Goal: Information Seeking & Learning: Learn about a topic

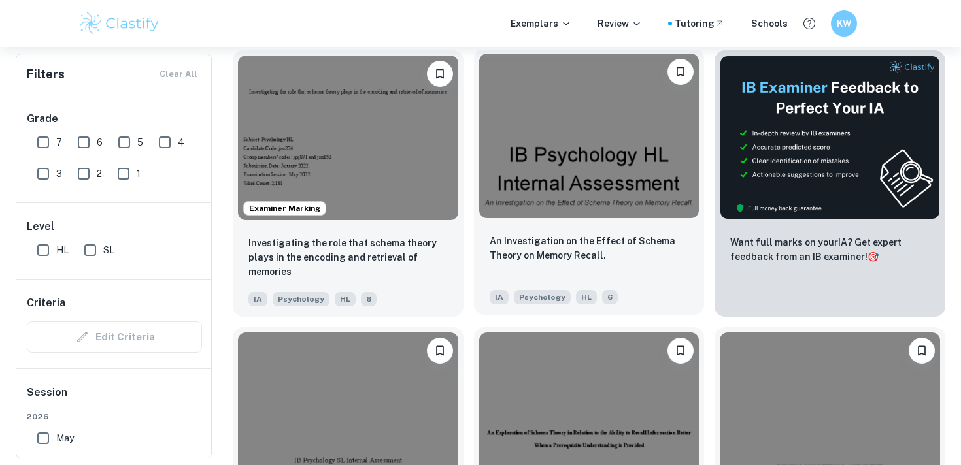
scroll to position [461, 0]
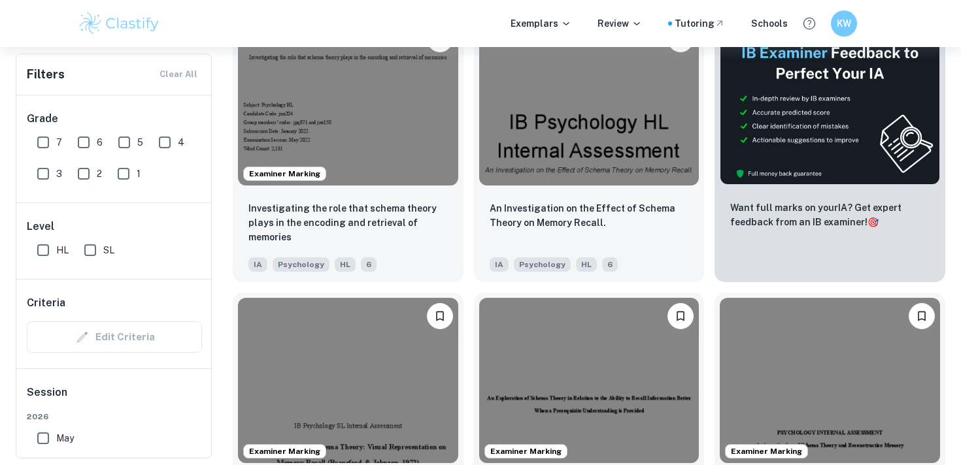
click at [47, 141] on input "7" at bounding box center [43, 142] width 26 height 26
checkbox input "true"
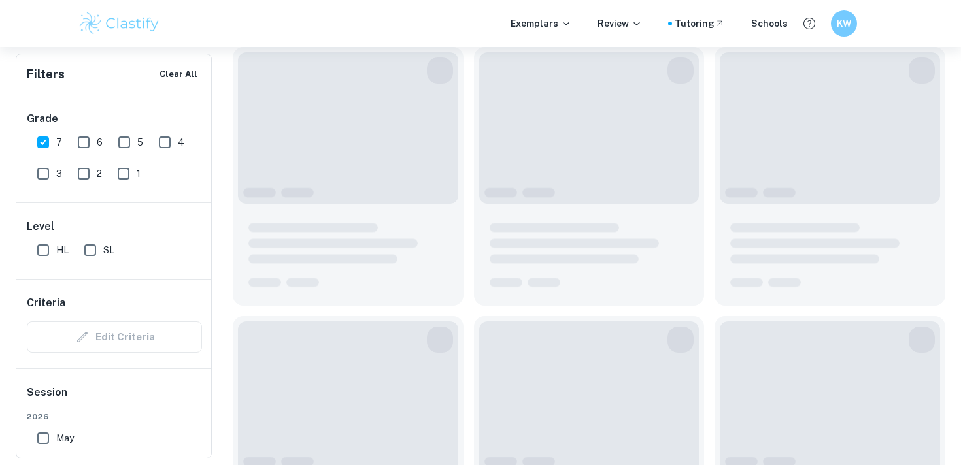
scroll to position [493, 0]
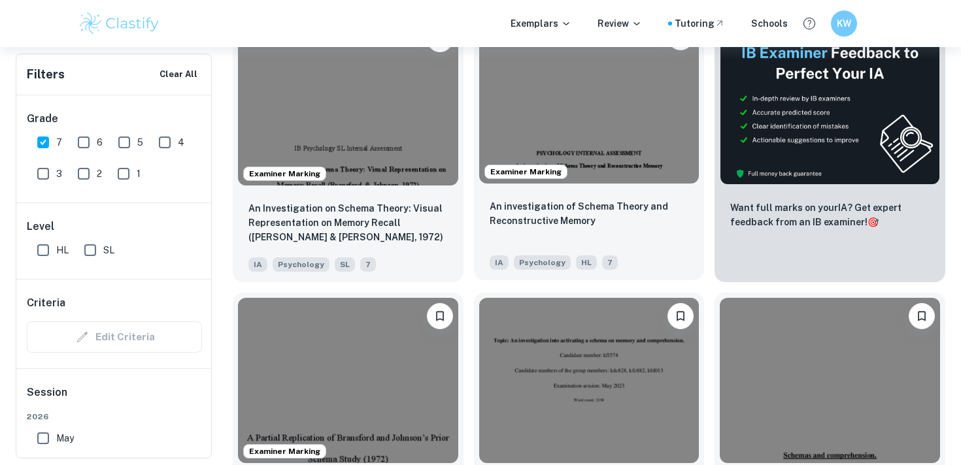
click at [535, 109] on img at bounding box center [589, 101] width 220 height 165
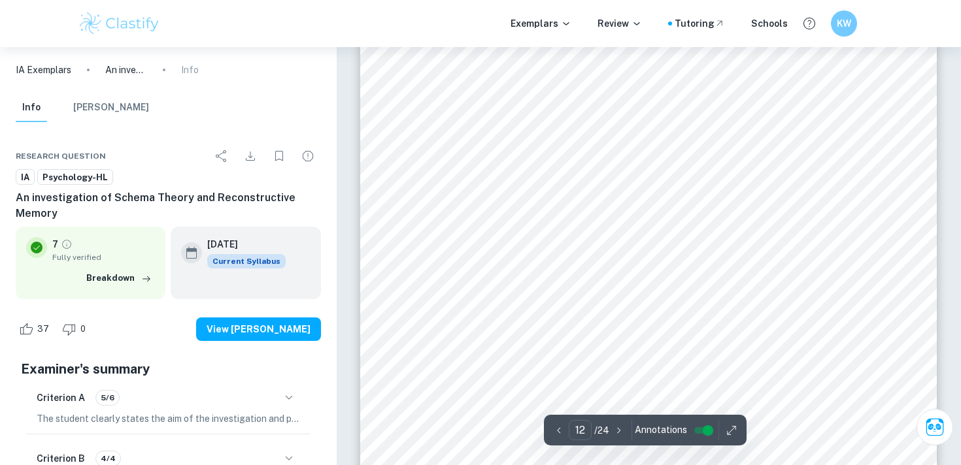
scroll to position [8379, 0]
drag, startPoint x: 420, startPoint y: 124, endPoint x: 735, endPoint y: 212, distance: 326.5
click at [737, 212] on div "experimental design is that participants' schemas and prior knowledge associate…" at bounding box center [648, 423] width 576 height 746
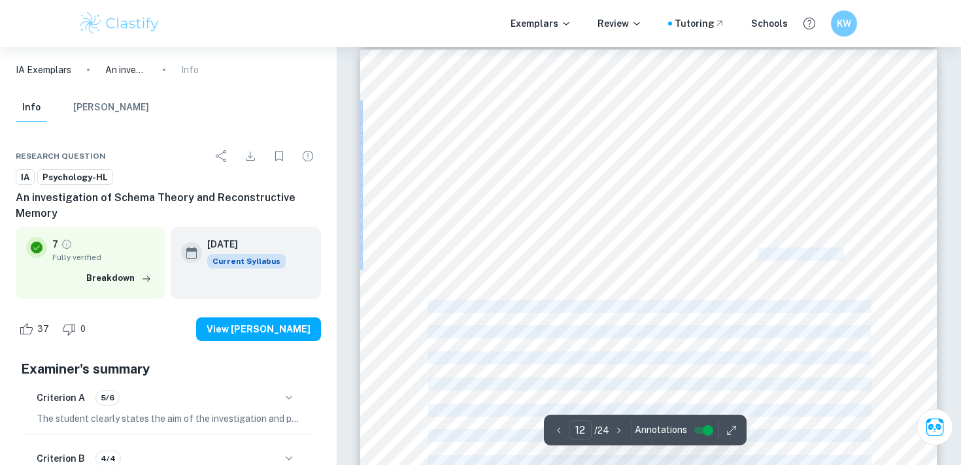
drag, startPoint x: 875, startPoint y: 256, endPoint x: 755, endPoint y: 264, distance: 120.6
click at [756, 257] on div "experimental design is that participants' schemas and prior knowledge associate…" at bounding box center [648, 423] width 576 height 746
click at [773, 273] on div "experimental design is that participants' schemas and prior knowledge associate…" at bounding box center [648, 423] width 576 height 746
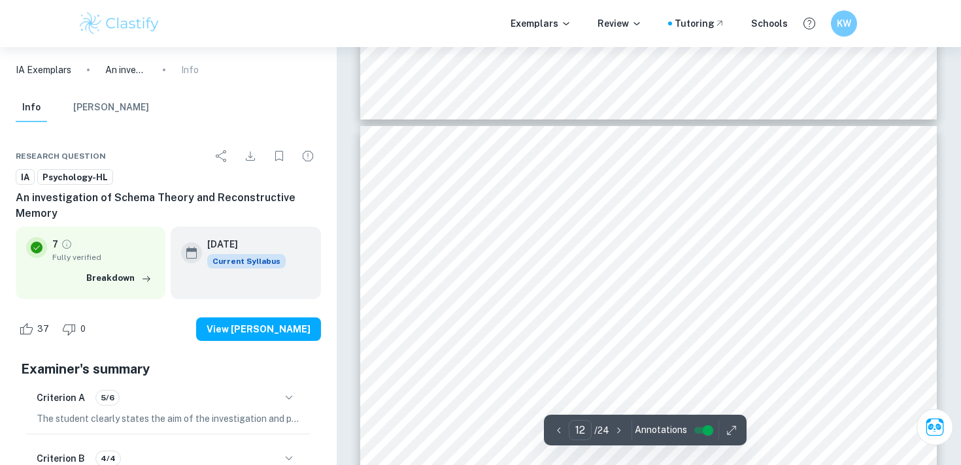
scroll to position [8290, 0]
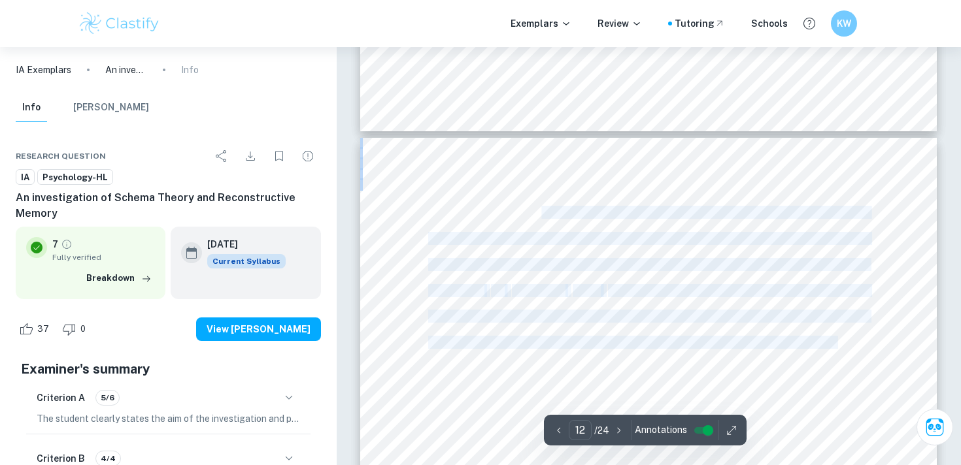
drag, startPoint x: 542, startPoint y: 209, endPoint x: 837, endPoint y: 341, distance: 322.7
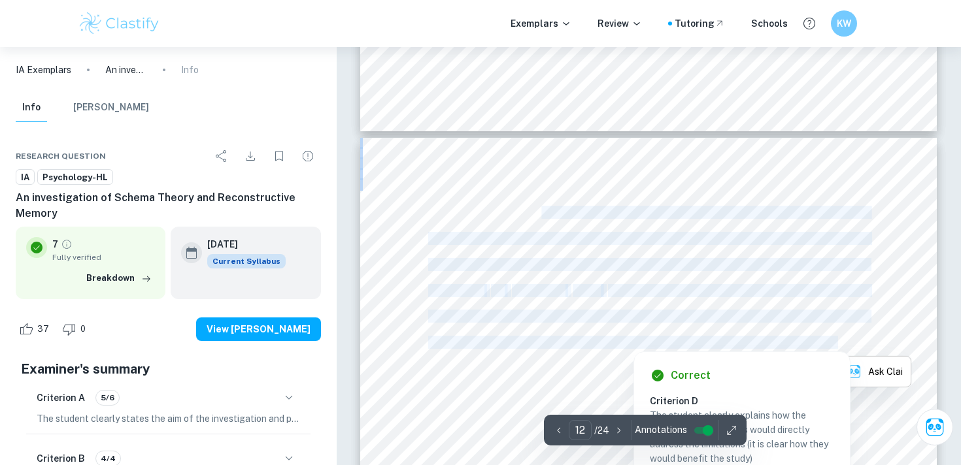
copy div "that participants' schemas and prior knowledge associated with the leading ques…"
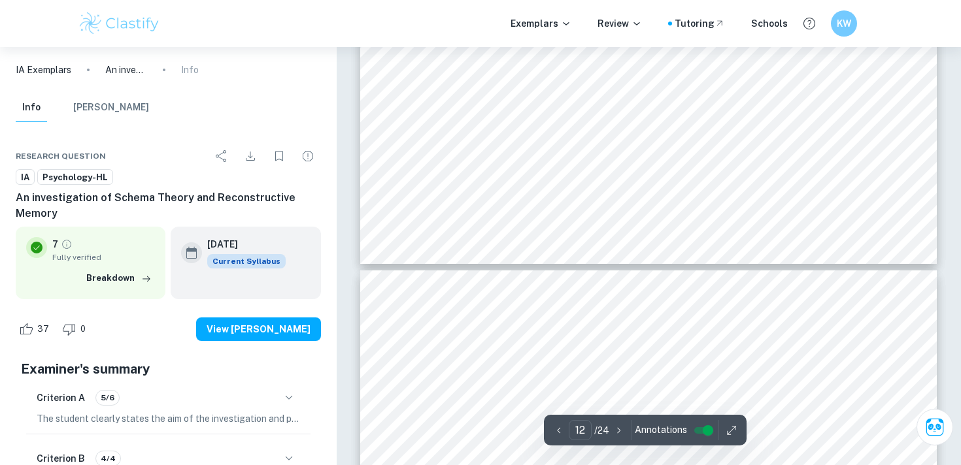
scroll to position [8911, 0]
drag, startPoint x: 410, startPoint y: 62, endPoint x: 867, endPoint y: 76, distance: 456.4
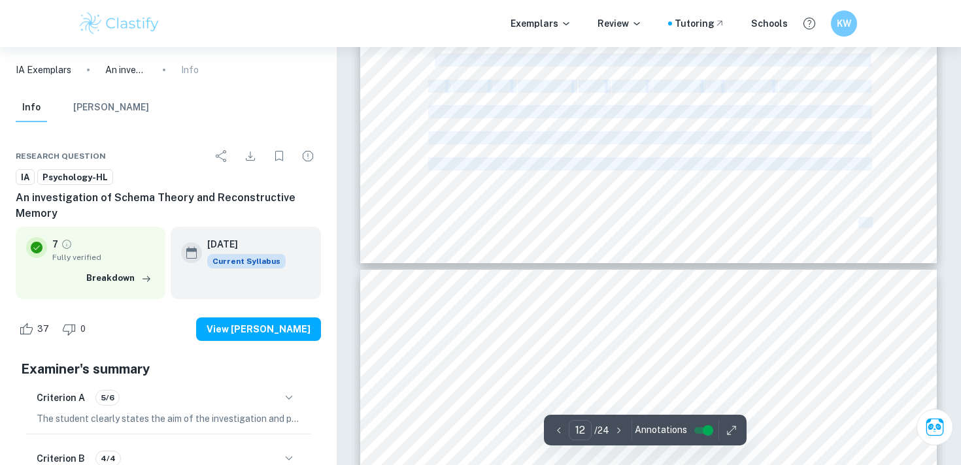
drag, startPoint x: 873, startPoint y: 86, endPoint x: 430, endPoint y: 60, distance: 443.9
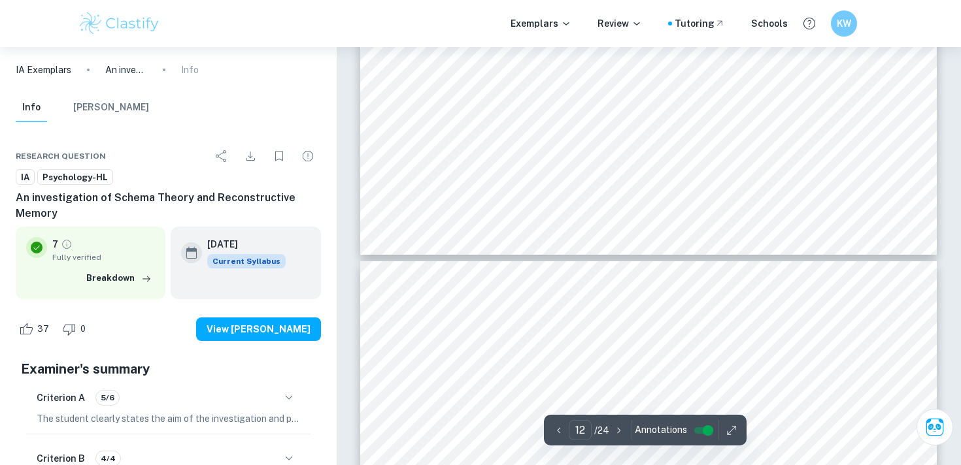
scroll to position [8924, 0]
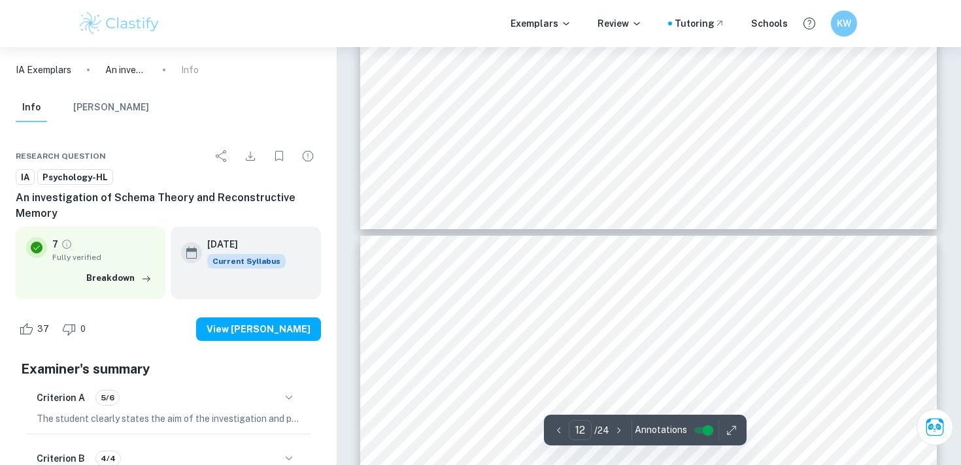
type input "13"
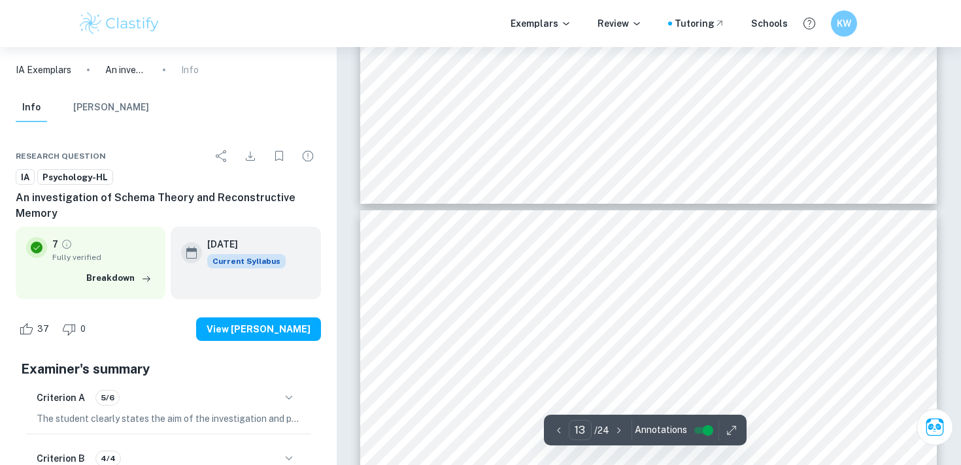
scroll to position [8971, 0]
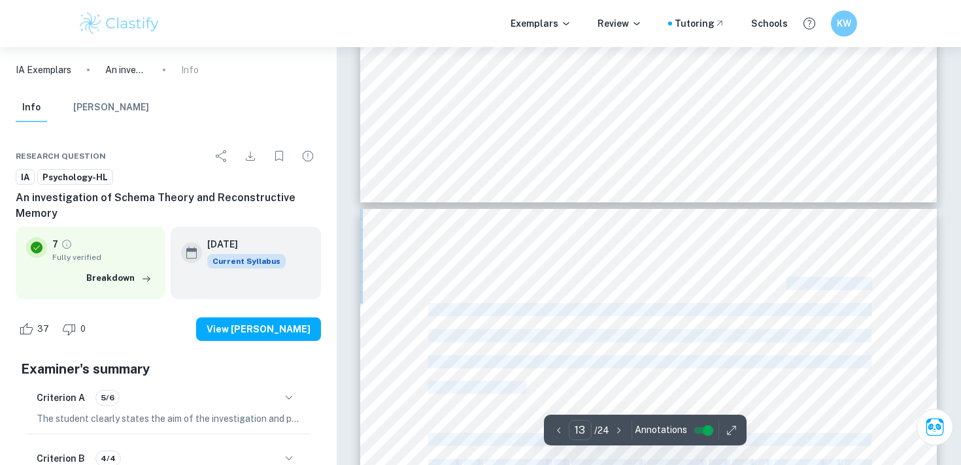
drag, startPoint x: 550, startPoint y: 390, endPoint x: 786, endPoint y: 284, distance: 259.5
copy div "Nonetheless, it is important to acknowledge that this strict standardization ca…"
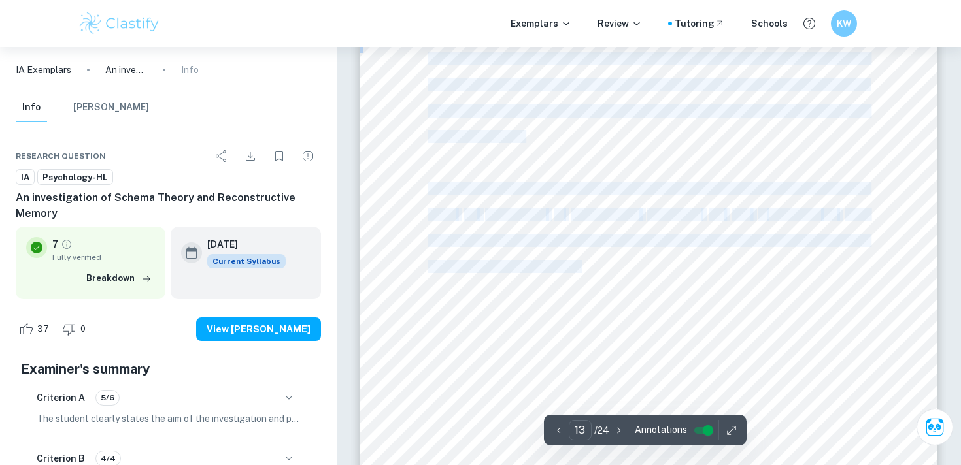
scroll to position [9207, 0]
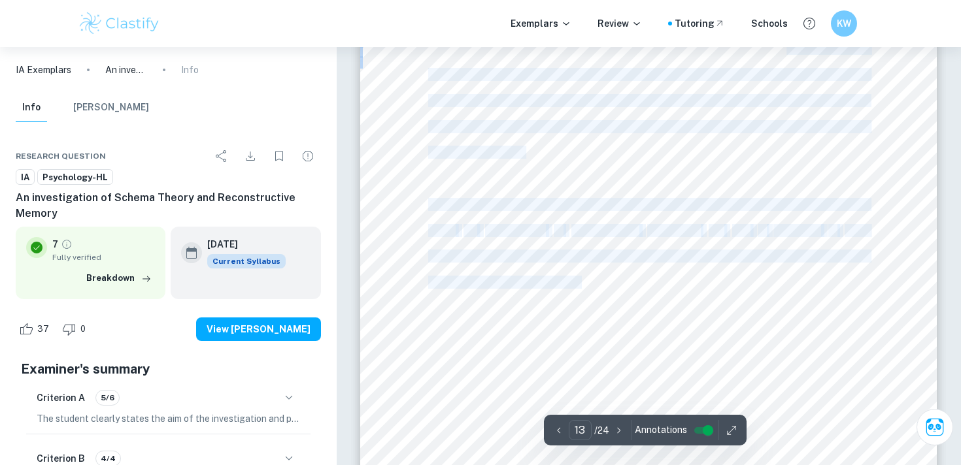
click at [448, 290] on div "confounding variables emerging from variations in the experimental setup. Nonet…" at bounding box center [648, 347] width 576 height 746
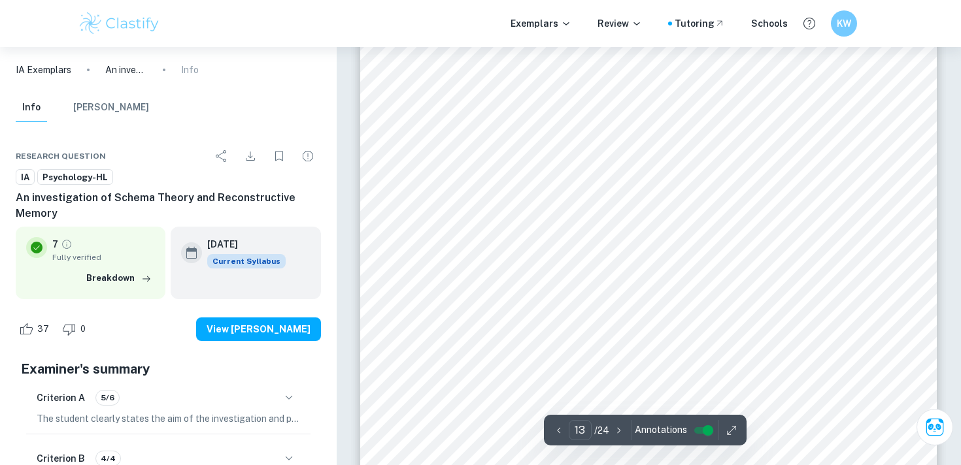
drag, startPoint x: 580, startPoint y: 282, endPoint x: 510, endPoint y: 263, distance: 71.8
click at [510, 263] on div "confounding variables emerging from variations in the experimental setup. Nonet…" at bounding box center [648, 347] width 576 height 746
drag, startPoint x: 512, startPoint y: 258, endPoint x: 580, endPoint y: 280, distance: 71.9
click at [580, 280] on div "confounding variables emerging from variations in the experimental setup. Nonet…" at bounding box center [648, 347] width 576 height 746
copy div "highlights the intricacies of memory reliability, as evidenced by the impact of…"
